Goal: Book appointment/travel/reservation

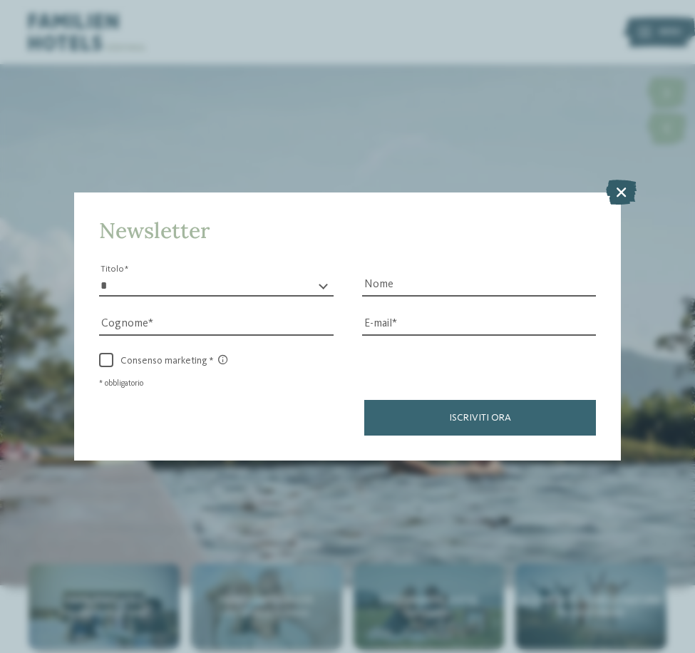
click at [614, 191] on icon at bounding box center [621, 191] width 31 height 25
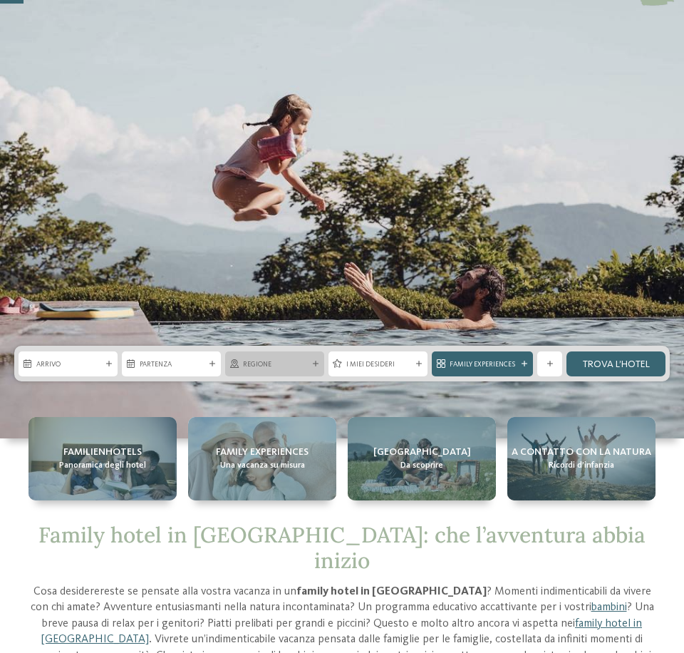
scroll to position [143, 0]
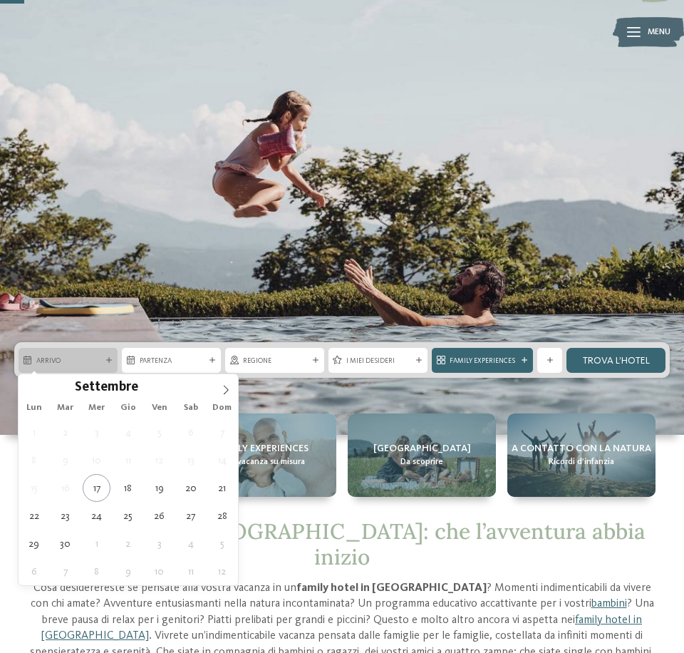
click at [88, 366] on div "Arrivo" at bounding box center [68, 360] width 99 height 25
type div "[DATE]"
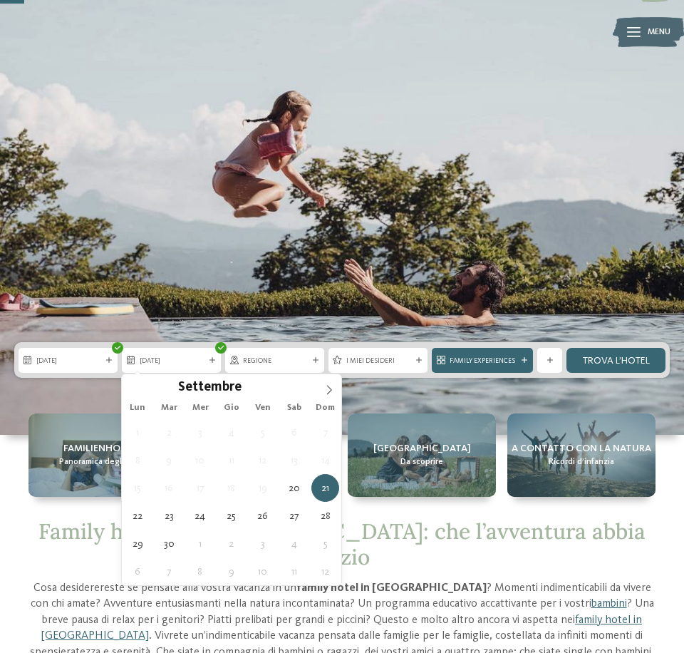
type div "[DATE]"
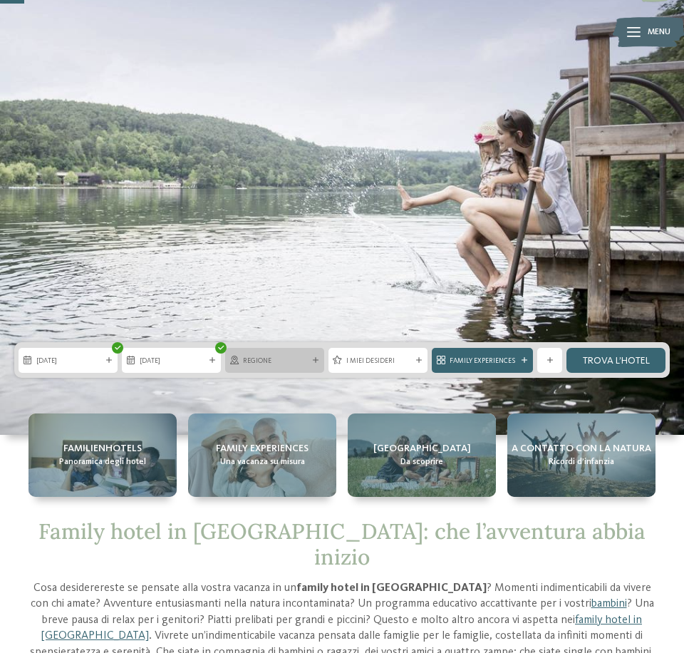
click at [304, 356] on span "Regione" at bounding box center [274, 361] width 63 height 10
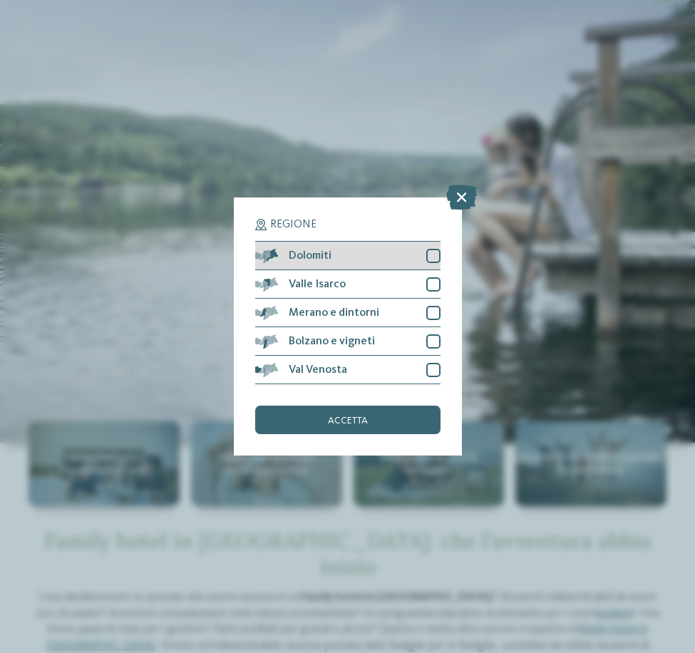
click at [432, 260] on div at bounding box center [433, 256] width 14 height 14
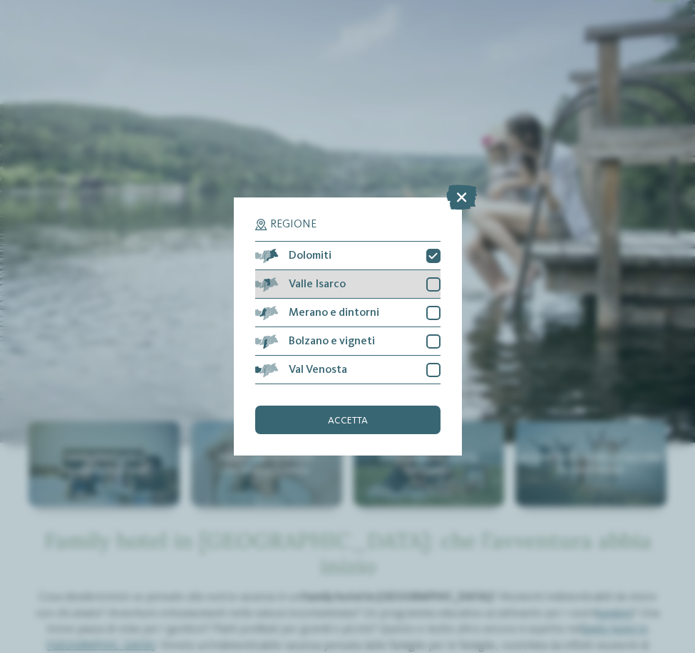
click at [434, 279] on div at bounding box center [433, 284] width 14 height 14
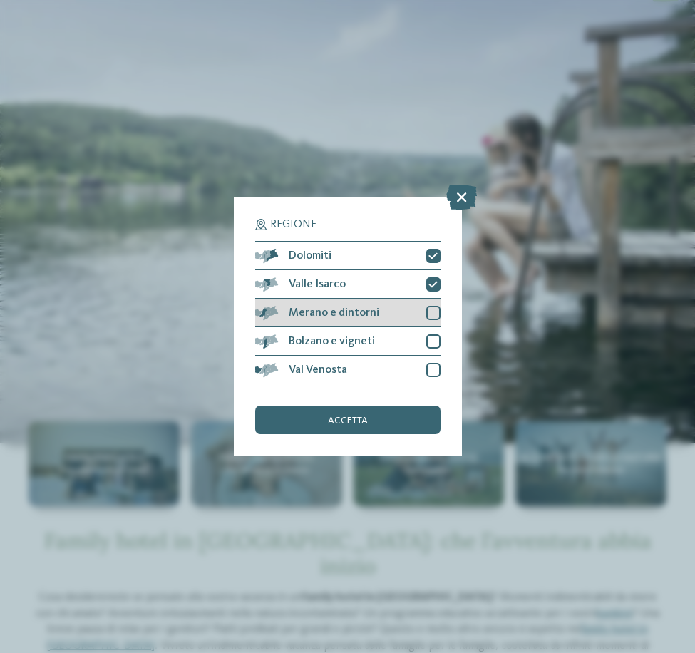
click at [434, 314] on div at bounding box center [433, 313] width 14 height 14
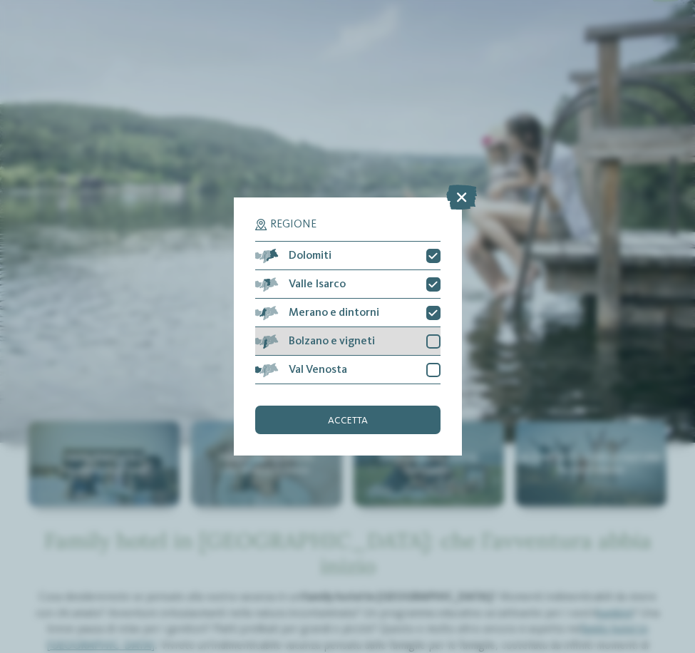
click at [437, 344] on div at bounding box center [433, 341] width 14 height 14
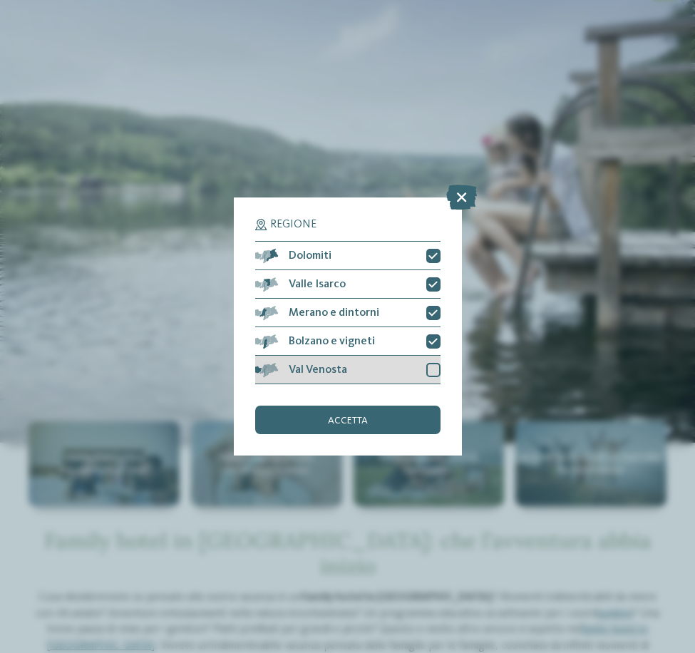
click at [435, 357] on div "Val Venosta" at bounding box center [347, 370] width 185 height 29
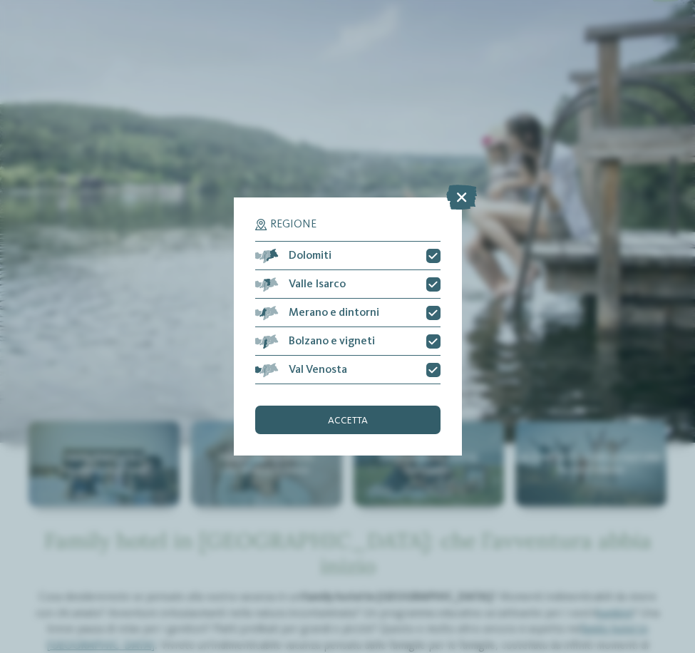
click at [399, 410] on div "accetta" at bounding box center [347, 420] width 185 height 29
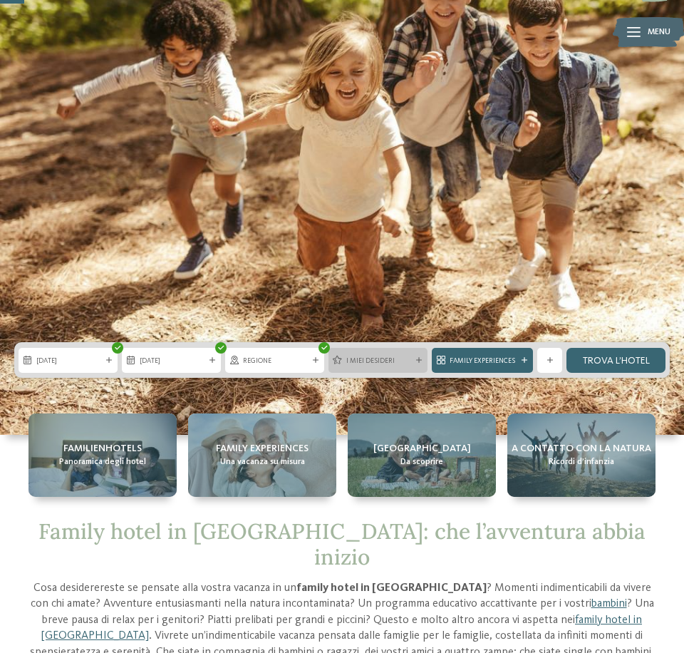
click at [395, 364] on span "I miei desideri" at bounding box center [377, 361] width 63 height 10
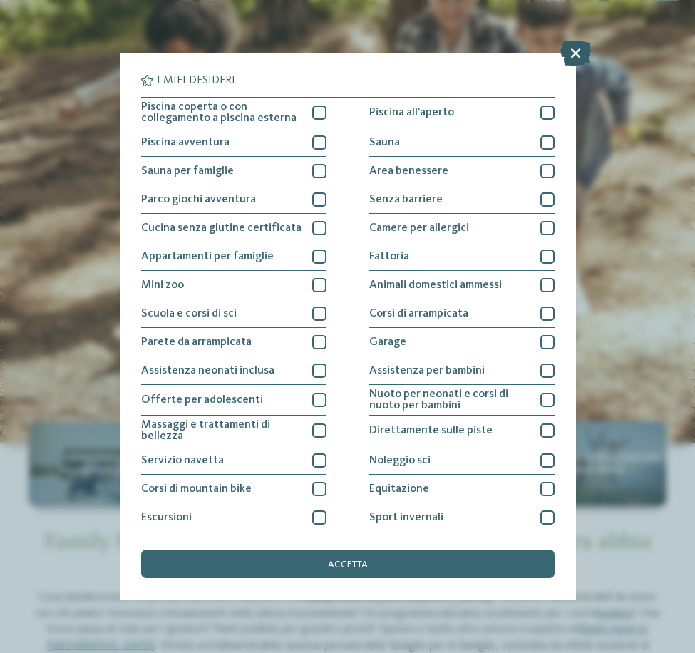
click at [582, 53] on icon at bounding box center [575, 53] width 31 height 25
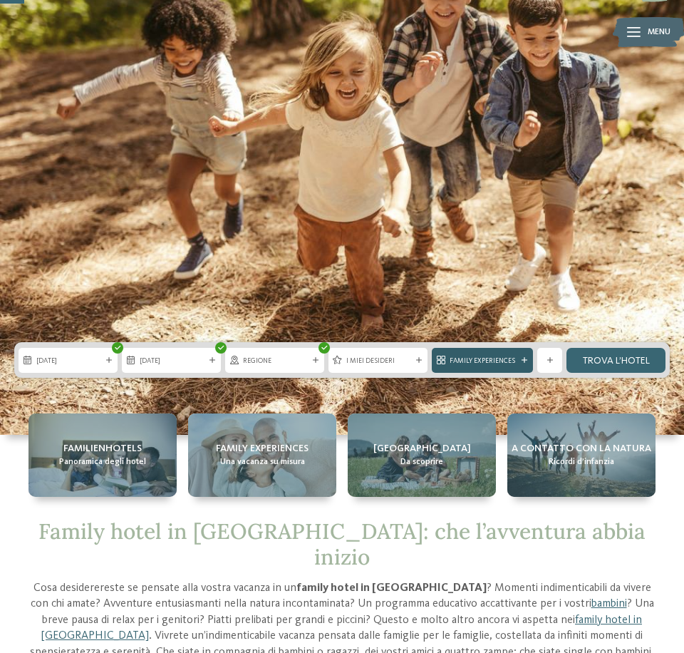
click at [522, 362] on div "Family Experiences" at bounding box center [482, 360] width 101 height 25
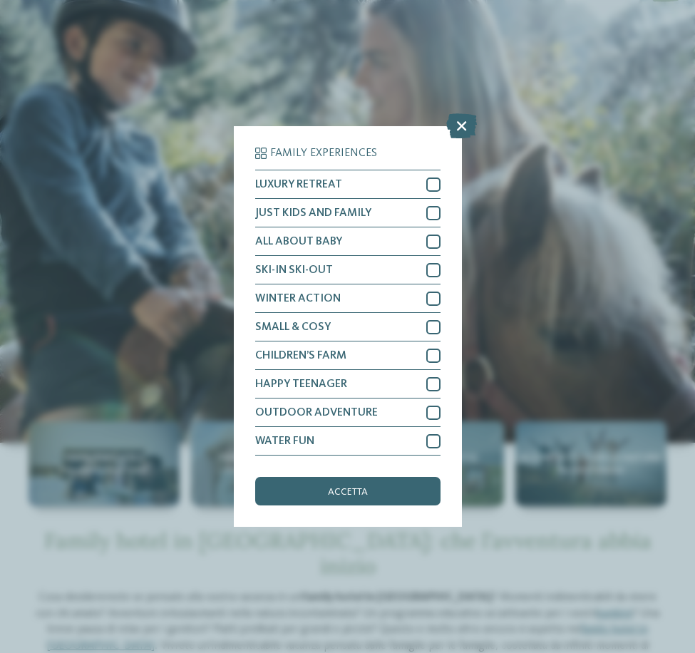
click at [465, 125] on icon at bounding box center [461, 125] width 31 height 25
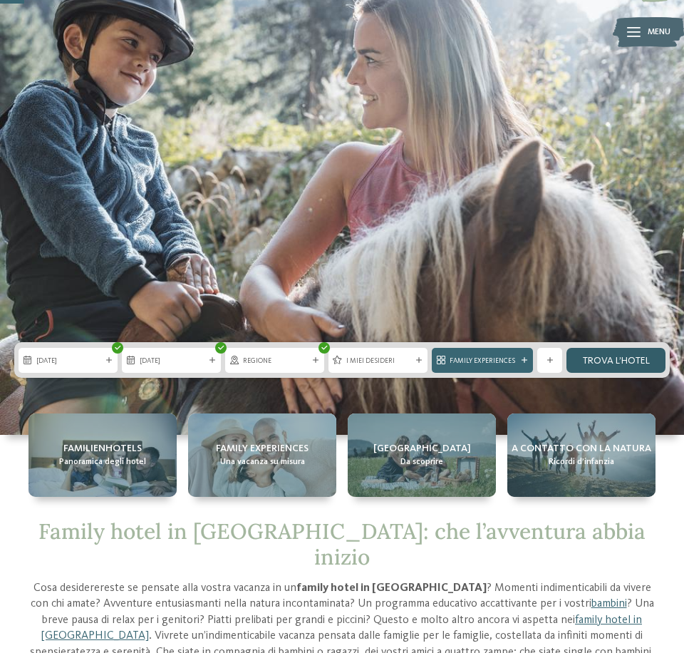
click at [610, 358] on link "trova l’hotel" at bounding box center [616, 360] width 99 height 25
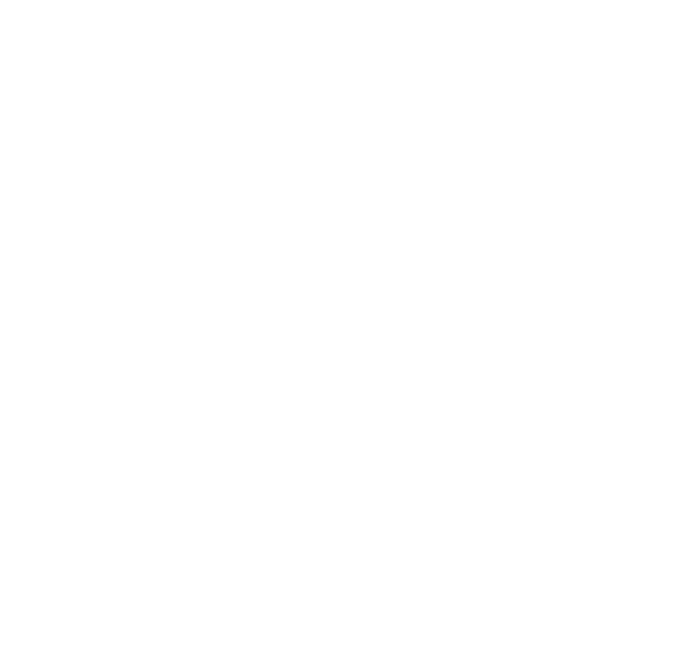
scroll to position [1433, 0]
